Goal: Use online tool/utility: Use online tool/utility

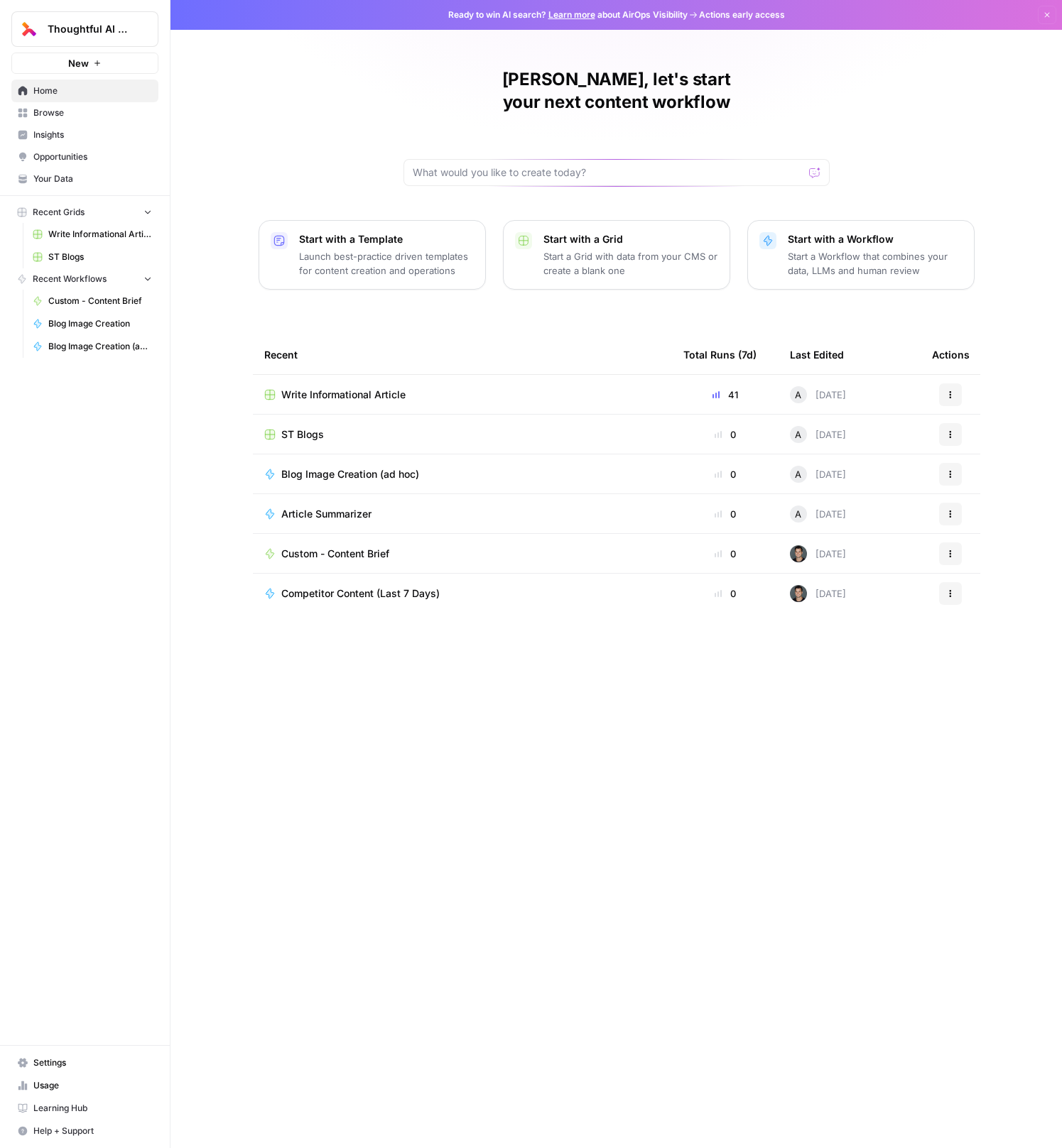
click at [358, 375] on td "Write Informational Article" at bounding box center [462, 394] width 419 height 39
click at [358, 388] on span "Write Informational Article" at bounding box center [344, 395] width 124 height 15
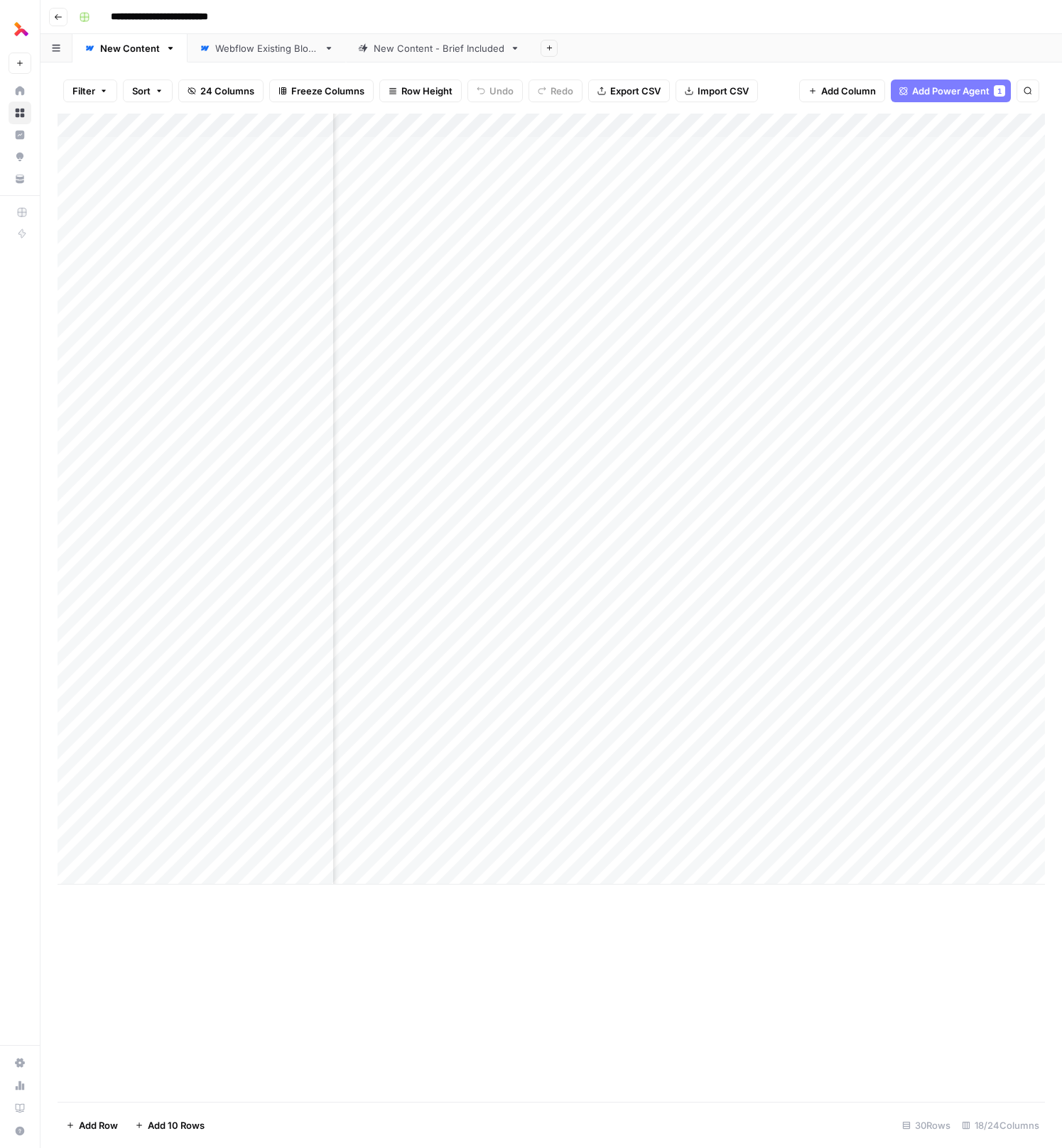
scroll to position [0, 1893]
click at [774, 663] on div "Add Column" at bounding box center [550, 499] width 987 height 771
click at [828, 660] on div "Add Column" at bounding box center [550, 499] width 987 height 771
